Goal: Task Accomplishment & Management: Complete application form

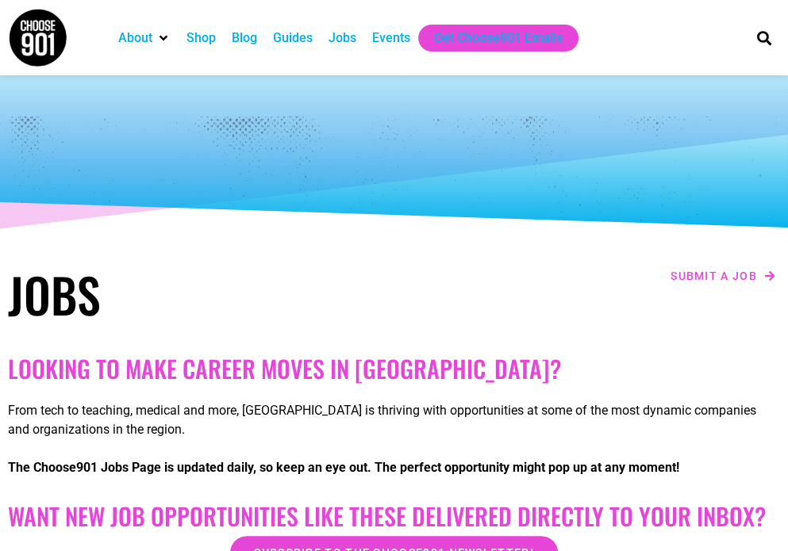
click at [187, 234] on icon at bounding box center [393, 185] width 788 height 100
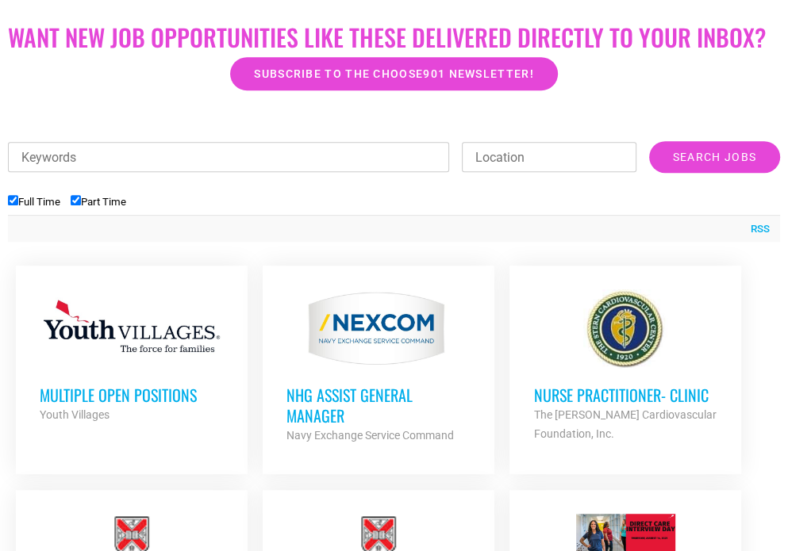
scroll to position [479, 0]
click at [93, 201] on label "Part Time" at bounding box center [99, 202] width 56 height 12
click at [81, 201] on input "Part Time" at bounding box center [76, 200] width 10 height 10
checkbox input "false"
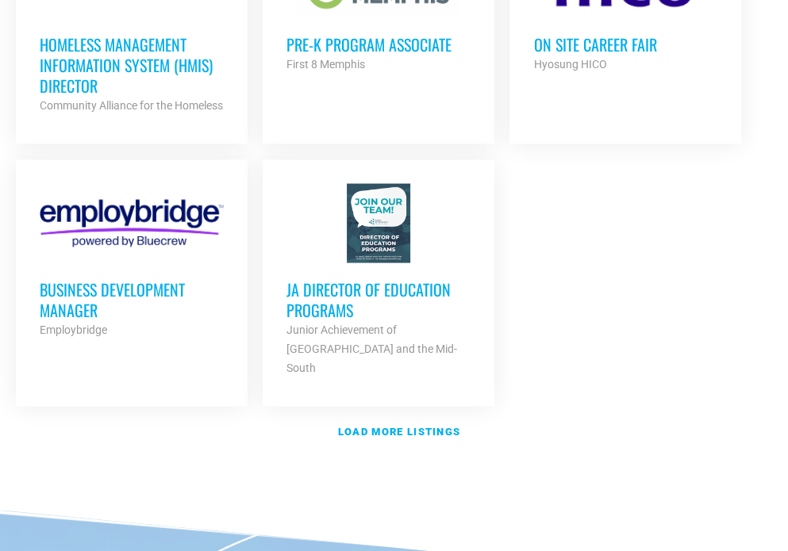
scroll to position [2030, 0]
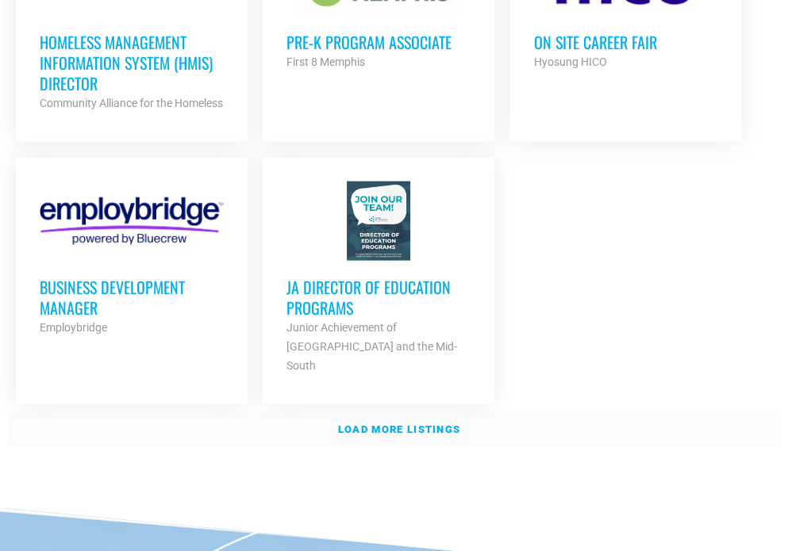
click at [370, 424] on strong "Load more listings" at bounding box center [399, 430] width 122 height 12
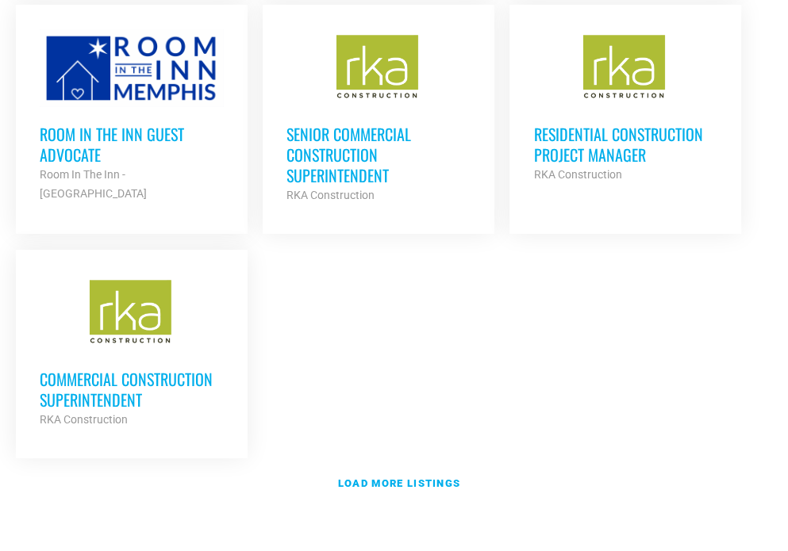
scroll to position [3728, 0]
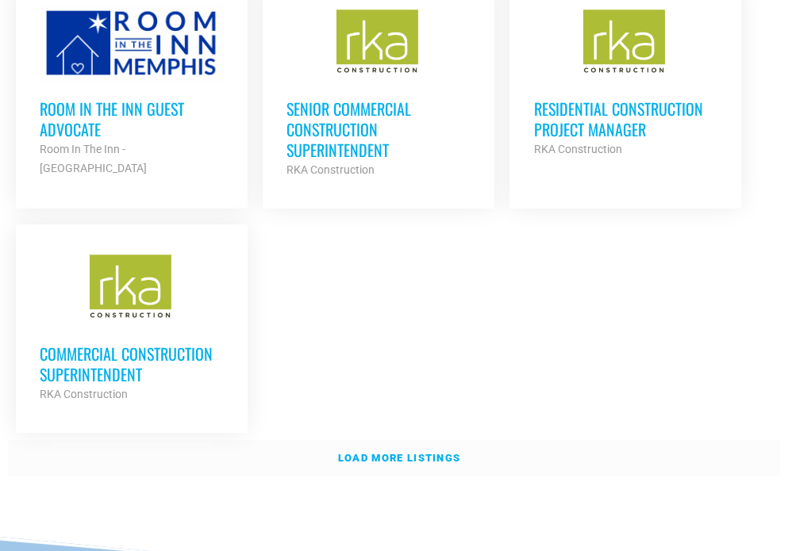
click at [374, 440] on link "Load more listings" at bounding box center [394, 458] width 772 height 36
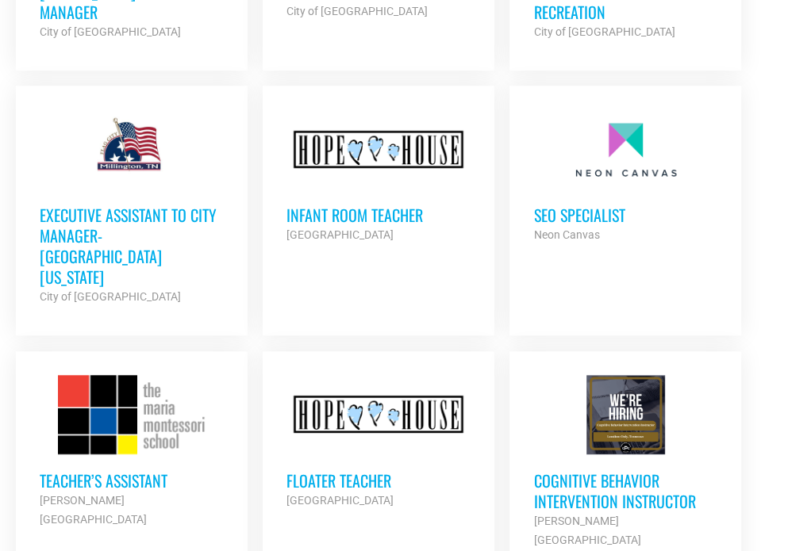
scroll to position [4699, 0]
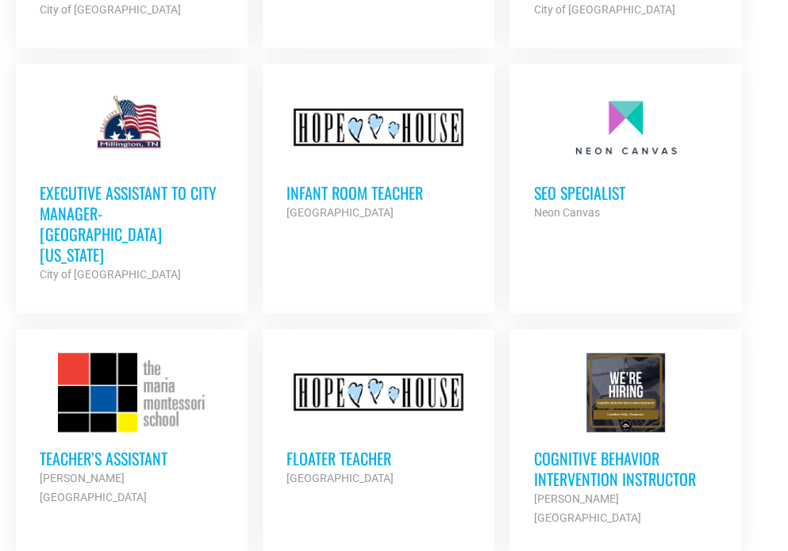
click at [54, 448] on h3 "Teacher’s Assistant" at bounding box center [132, 458] width 184 height 21
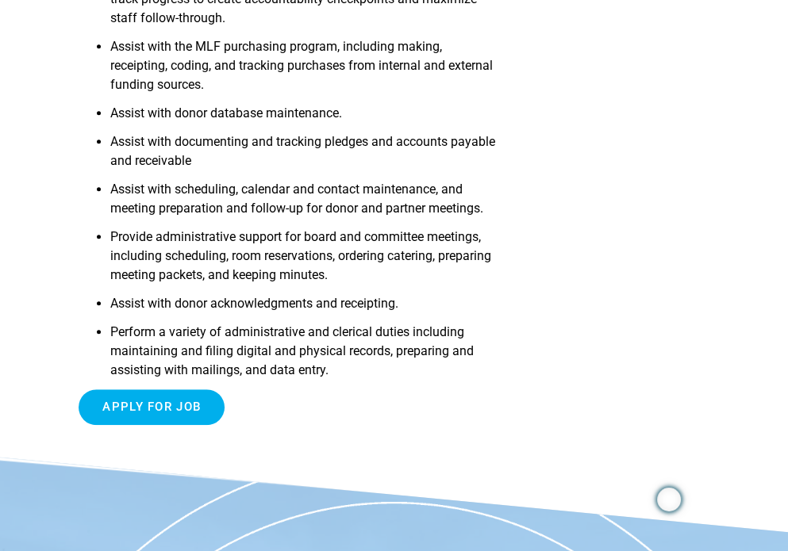
scroll to position [560, 0]
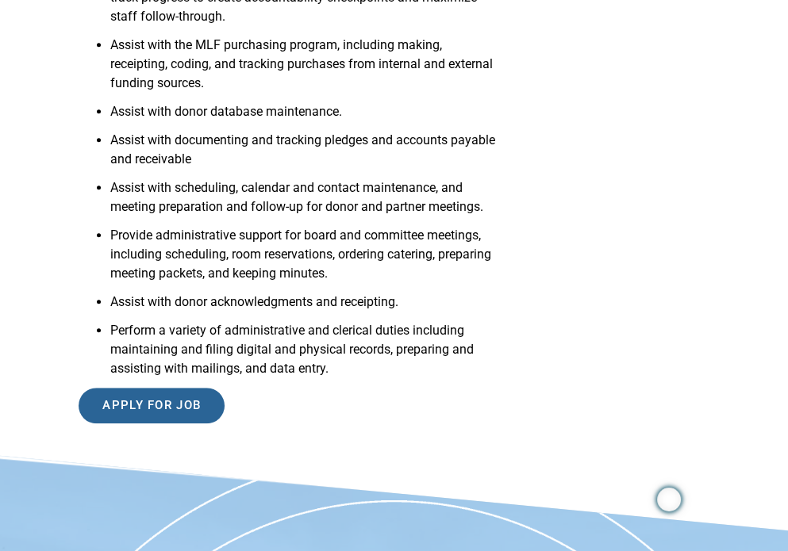
click at [180, 402] on input "Apply for job" at bounding box center [152, 406] width 146 height 36
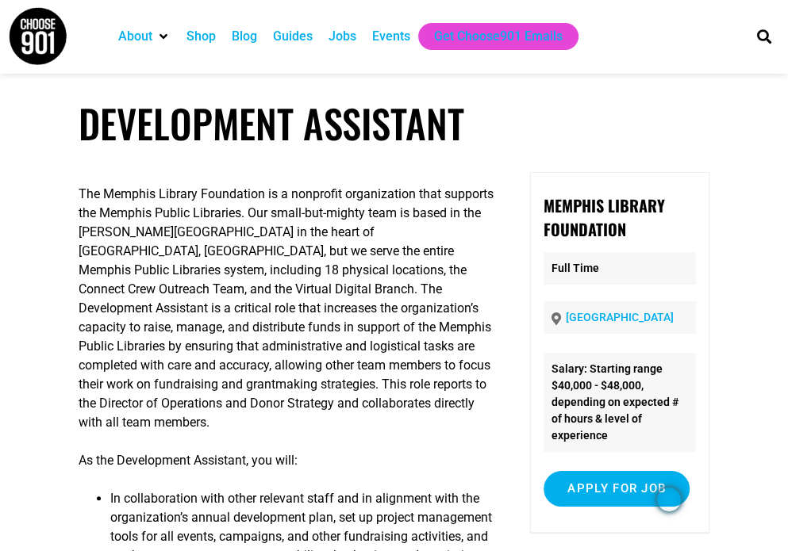
scroll to position [0, 0]
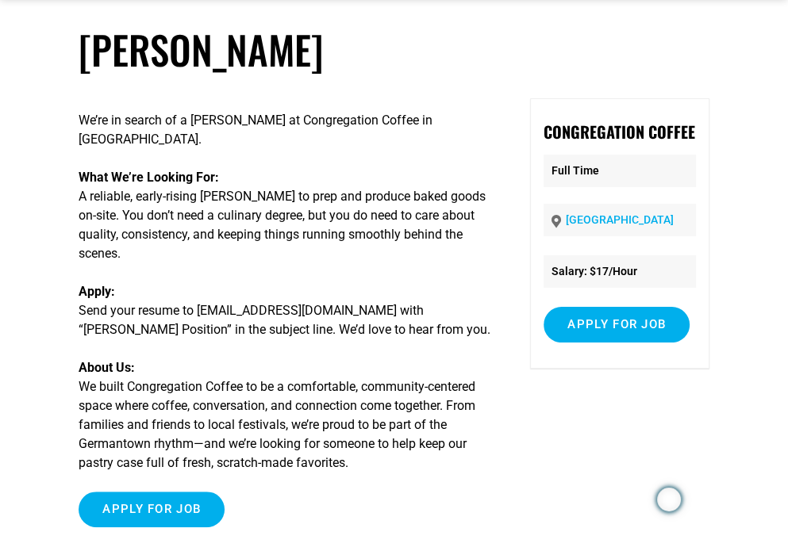
scroll to position [76, 0]
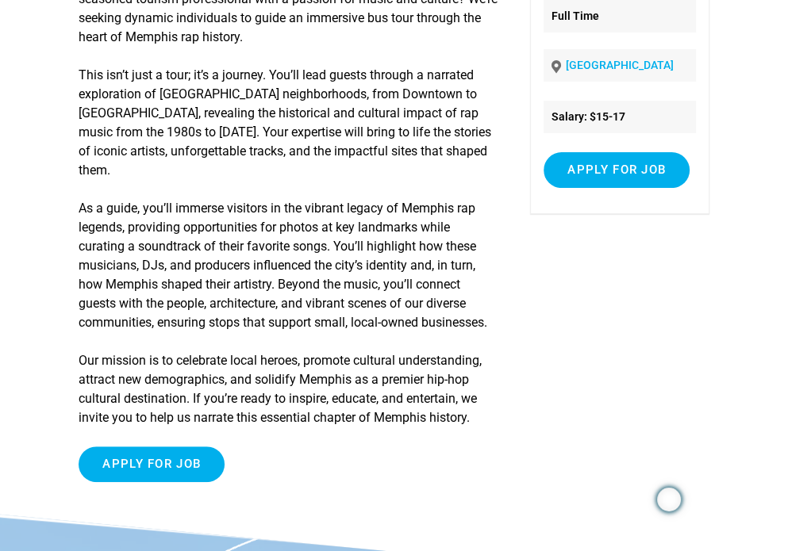
scroll to position [132, 0]
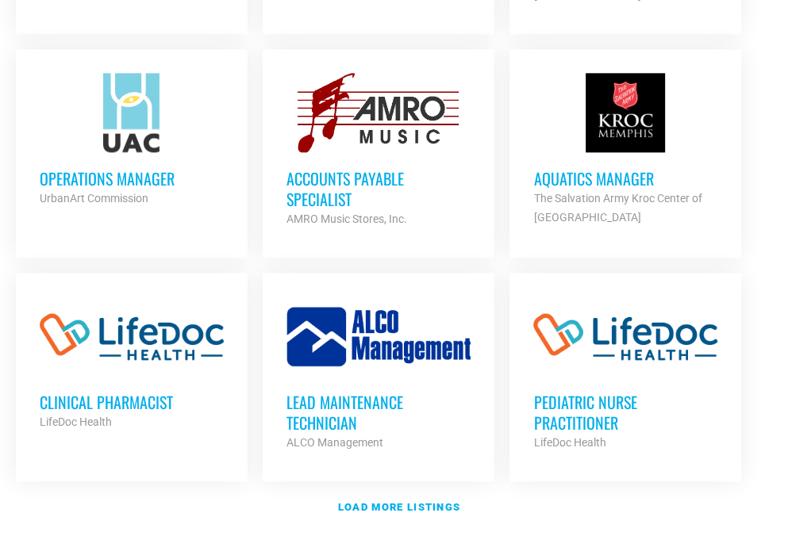
scroll to position [5225, 0]
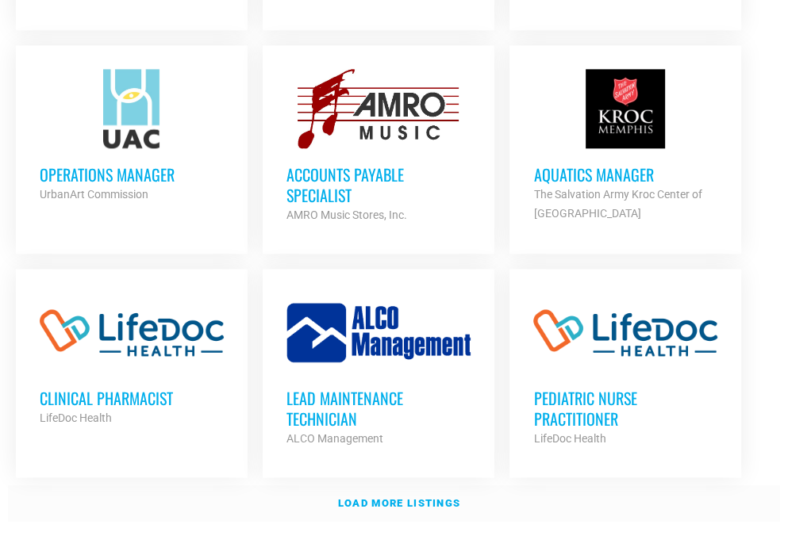
click at [444, 485] on link "Load more listings" at bounding box center [394, 503] width 772 height 36
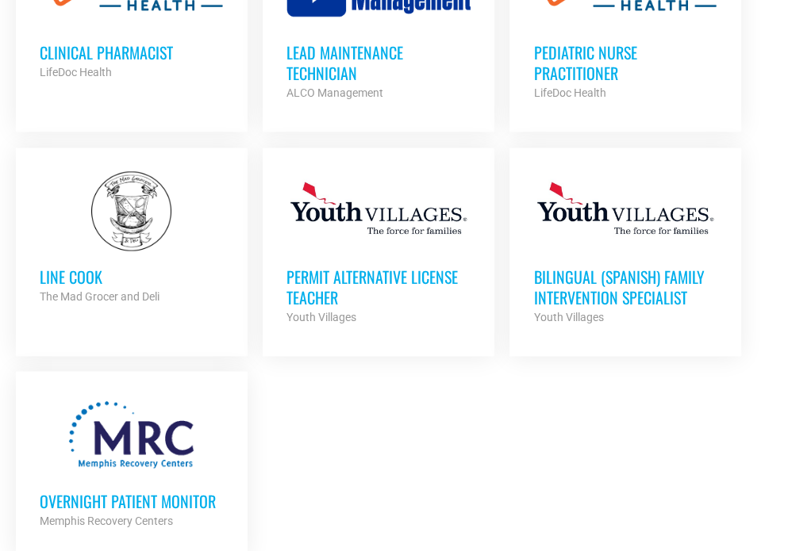
scroll to position [5582, 0]
